Goal: Transaction & Acquisition: Subscribe to service/newsletter

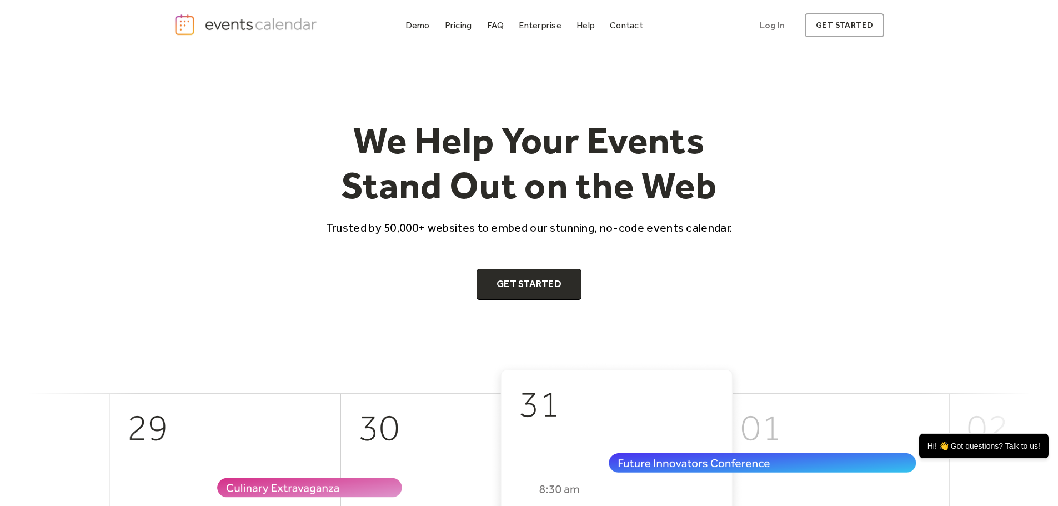
drag, startPoint x: 927, startPoint y: 135, endPoint x: 902, endPoint y: 149, distance: 28.3
click at [927, 135] on div "We Help Your Events Stand Out on the Web Trusted by 50,000+ websites to embed o…" at bounding box center [529, 206] width 1058 height 311
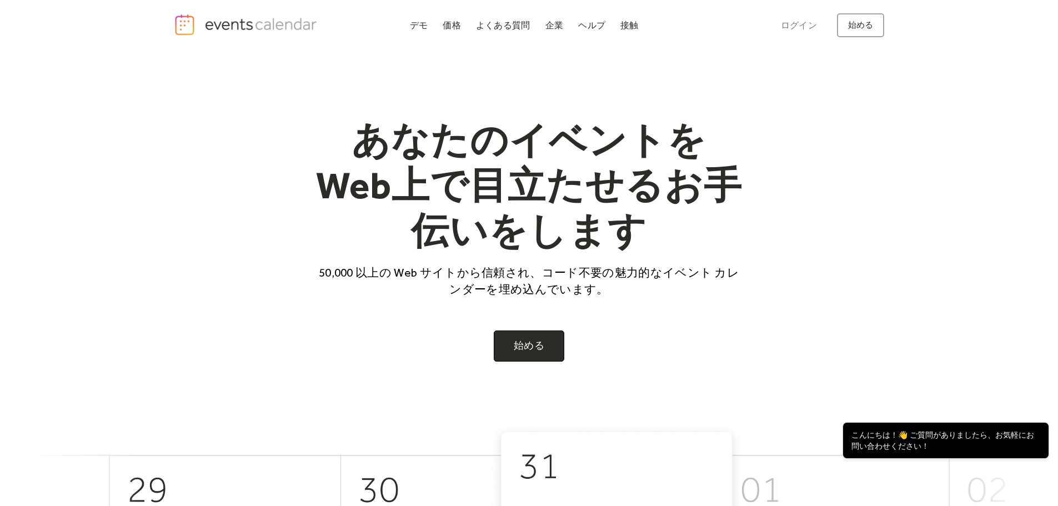
click at [680, 208] on font "あなたのイベントをWeb上で目立たせるお手伝いをします" at bounding box center [529, 185] width 426 height 136
click at [518, 352] on font "始める" at bounding box center [529, 345] width 31 height 12
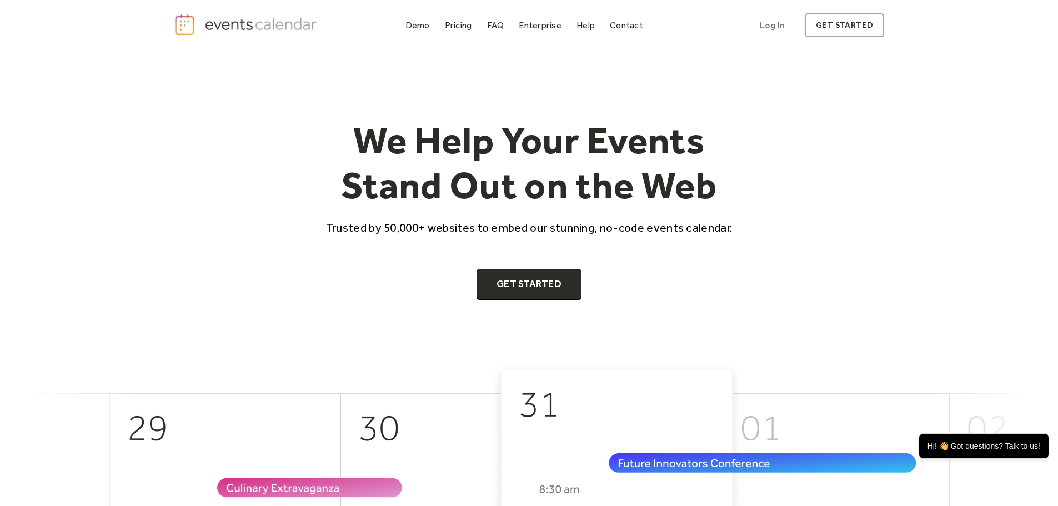
click at [861, 58] on div "We Help Your Events Stand Out on the Web Trusted by 50,000+ websites to embed o…" at bounding box center [529, 206] width 711 height 311
click at [782, 31] on link "Log In" at bounding box center [772, 25] width 47 height 24
drag, startPoint x: 906, startPoint y: 53, endPoint x: 881, endPoint y: 28, distance: 36.1
click at [906, 53] on div "We Help Your Events Stand Out on the Web Trusted by 50,000+ websites to embed o…" at bounding box center [529, 206] width 1058 height 311
click at [775, 29] on link "Log In" at bounding box center [772, 25] width 47 height 24
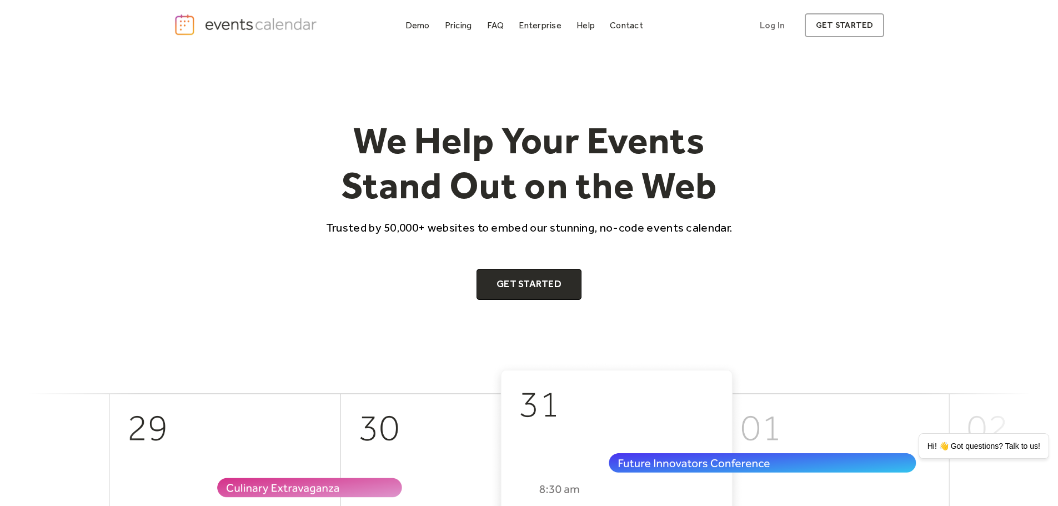
click at [905, 188] on div "We Help Your Events Stand Out on the Web Trusted by 50,000+ websites to embed o…" at bounding box center [529, 206] width 1058 height 311
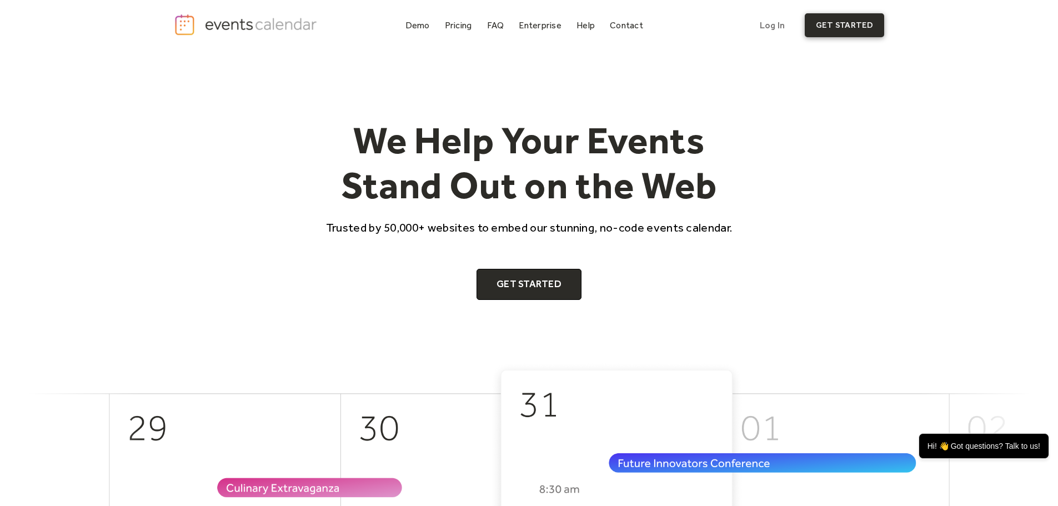
click at [857, 33] on link "get started" at bounding box center [844, 25] width 79 height 24
click at [194, 47] on div "Demo Pricing FAQ Enterprise Help Contact Log In Get Started Log In get started" at bounding box center [529, 25] width 1058 height 51
click at [824, 28] on link "get started" at bounding box center [844, 25] width 79 height 24
